Goal: Task Accomplishment & Management: Manage account settings

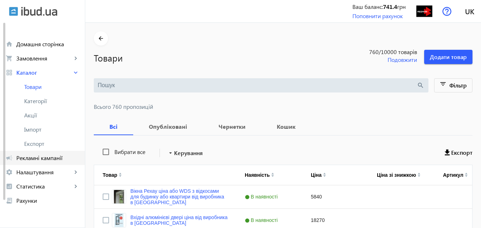
click at [43, 156] on span "Рекламні кампанії" at bounding box center [47, 157] width 63 height 7
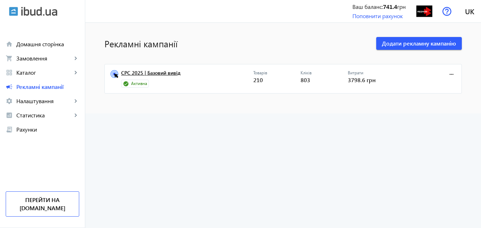
click at [152, 72] on link "CPC 2025 | Базовий вивід" at bounding box center [187, 75] width 132 height 10
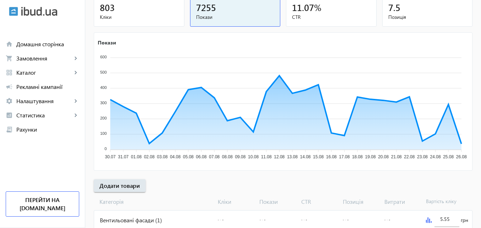
scroll to position [107, 0]
